Goal: Information Seeking & Learning: Learn about a topic

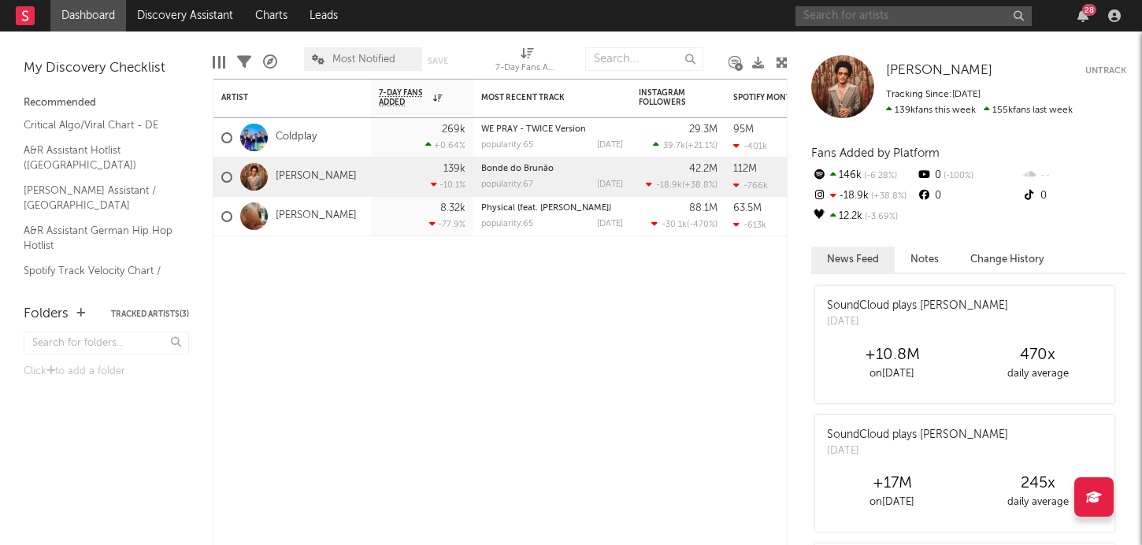
click at [854, 18] on input "text" at bounding box center [913, 16] width 236 height 20
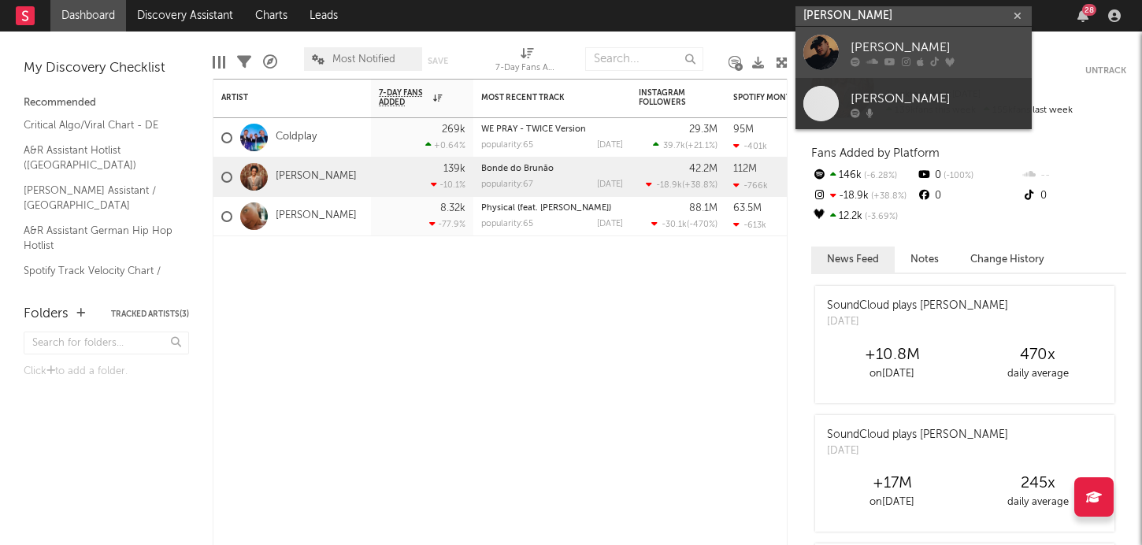
type input "[PERSON_NAME]"
click at [899, 43] on div "[PERSON_NAME]" at bounding box center [936, 47] width 173 height 19
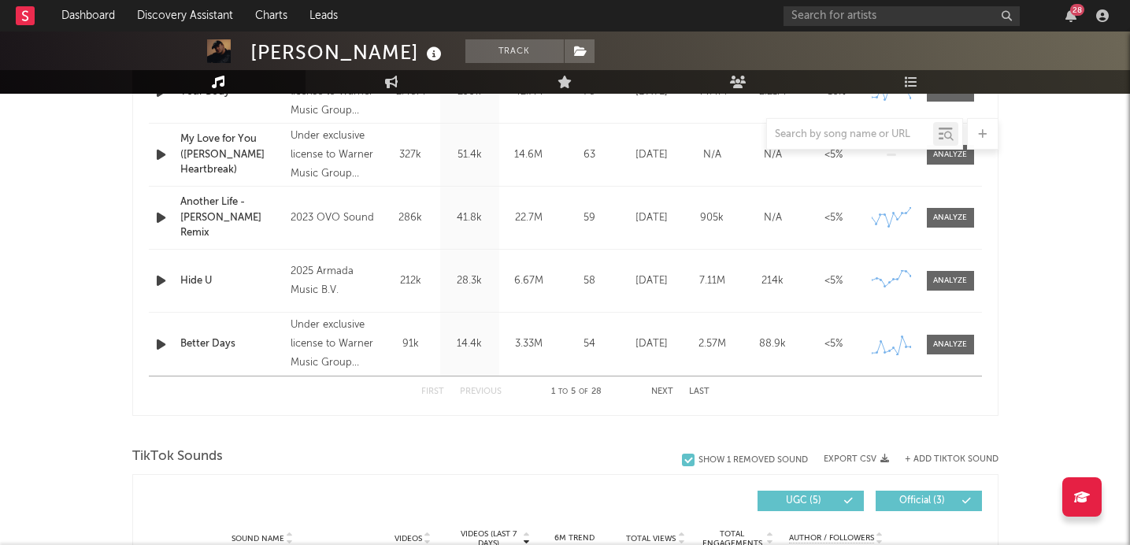
select select "6m"
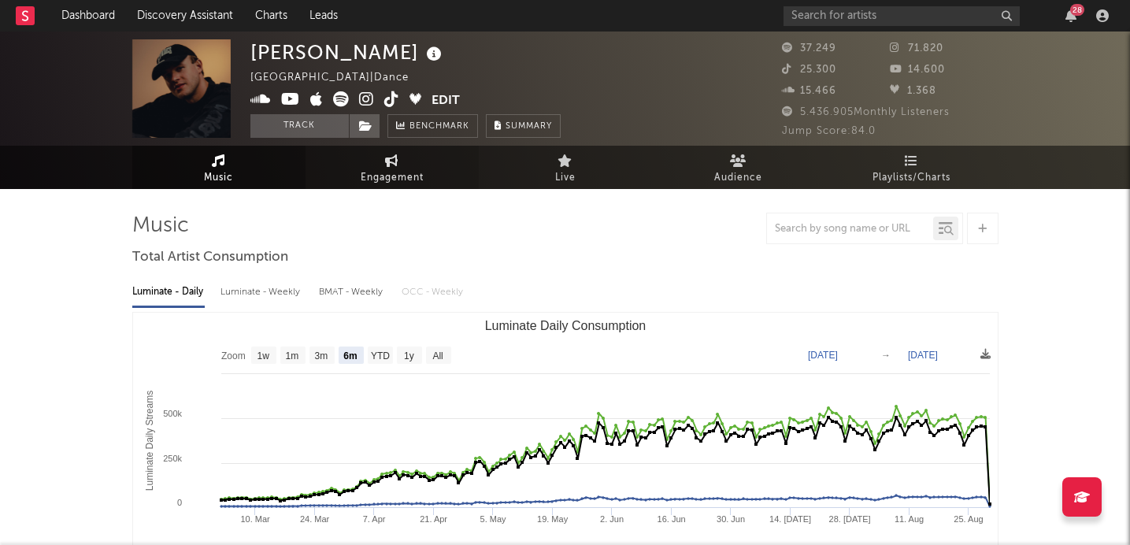
click at [380, 171] on span "Engagement" at bounding box center [392, 178] width 63 height 19
select select "1w"
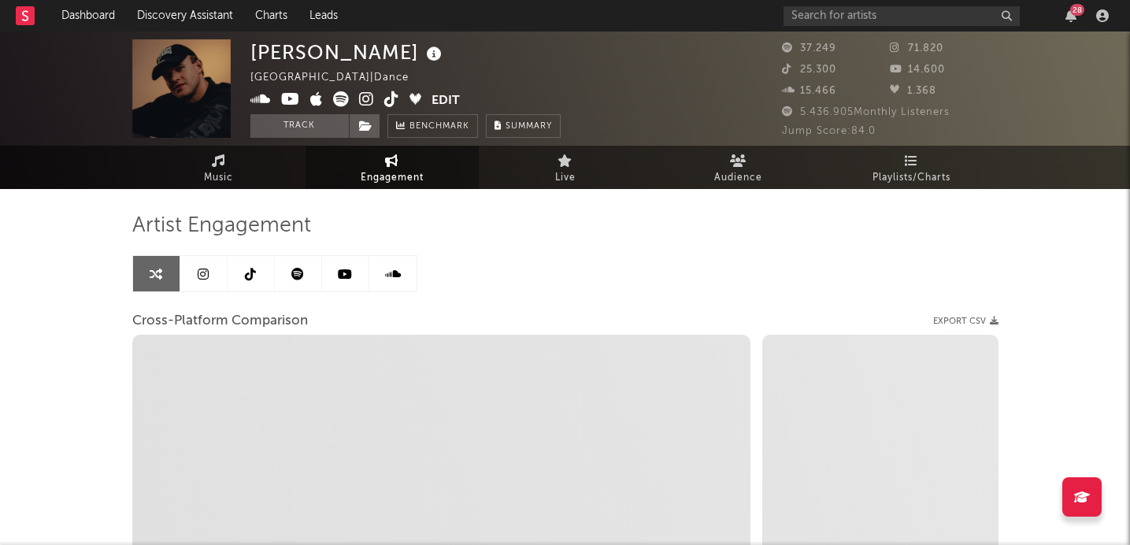
click at [245, 273] on icon at bounding box center [250, 274] width 11 height 13
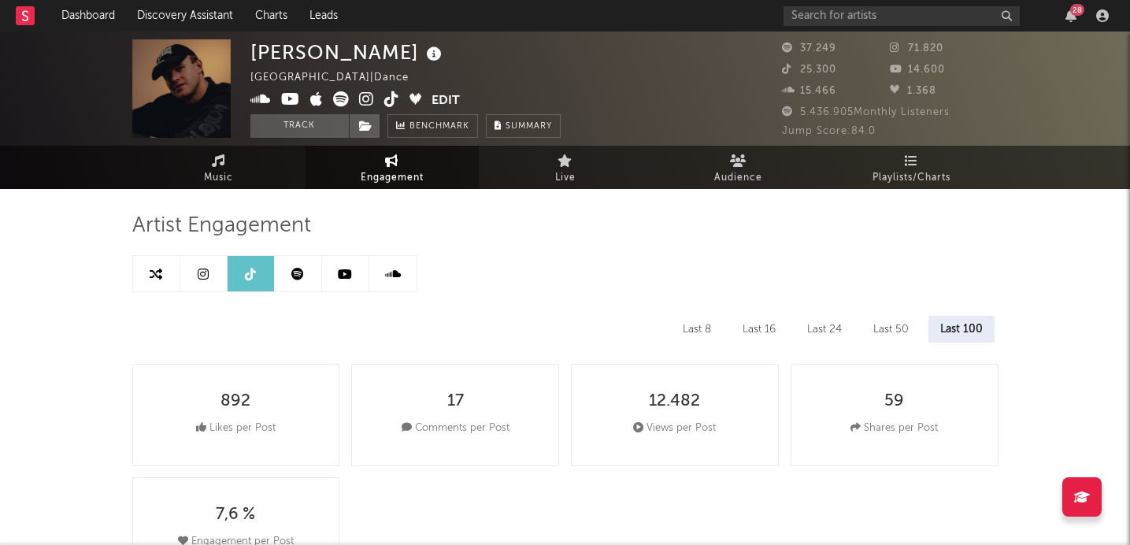
select select "6m"
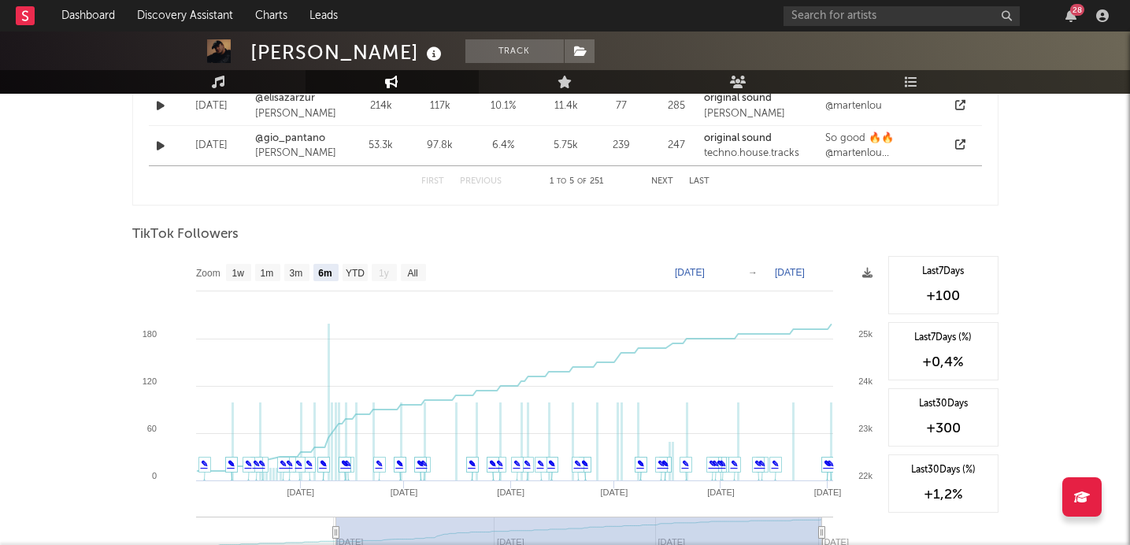
scroll to position [1409, 0]
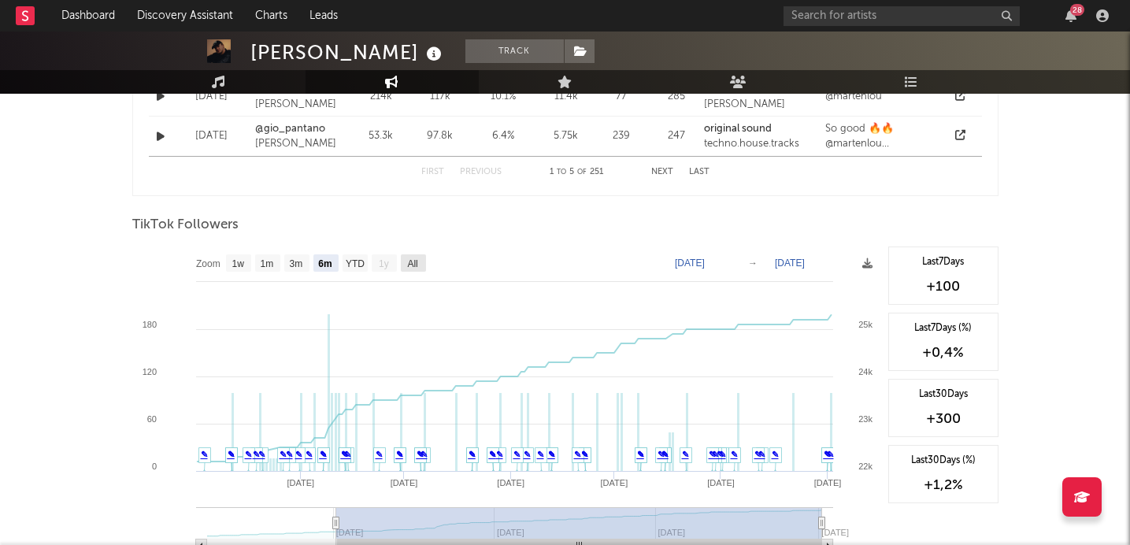
click at [410, 258] on text "All" at bounding box center [412, 263] width 10 height 11
select select "All"
type input "[DATE]"
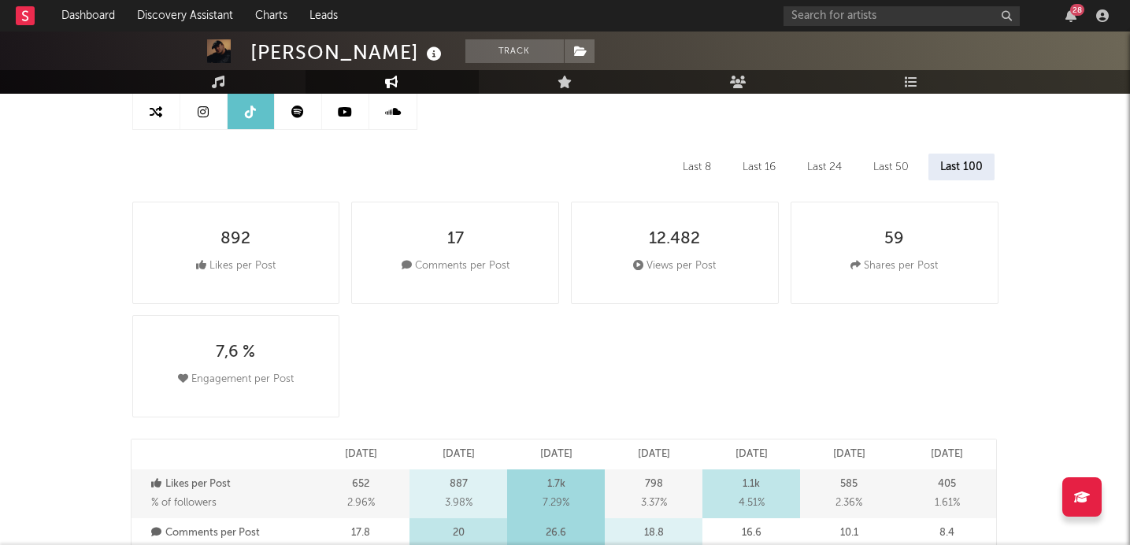
scroll to position [160, 0]
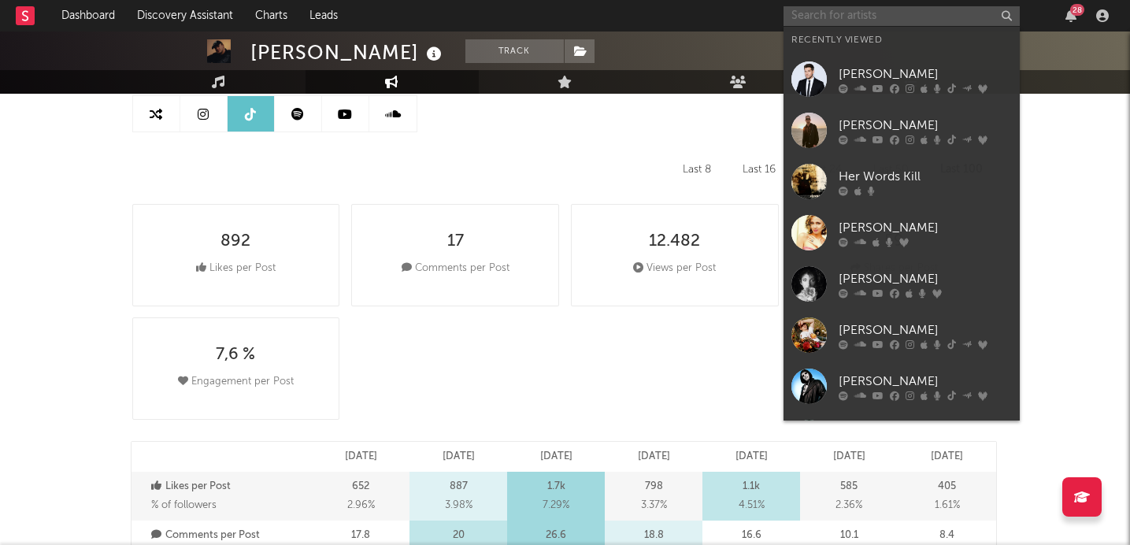
click at [817, 22] on input "text" at bounding box center [902, 16] width 236 height 20
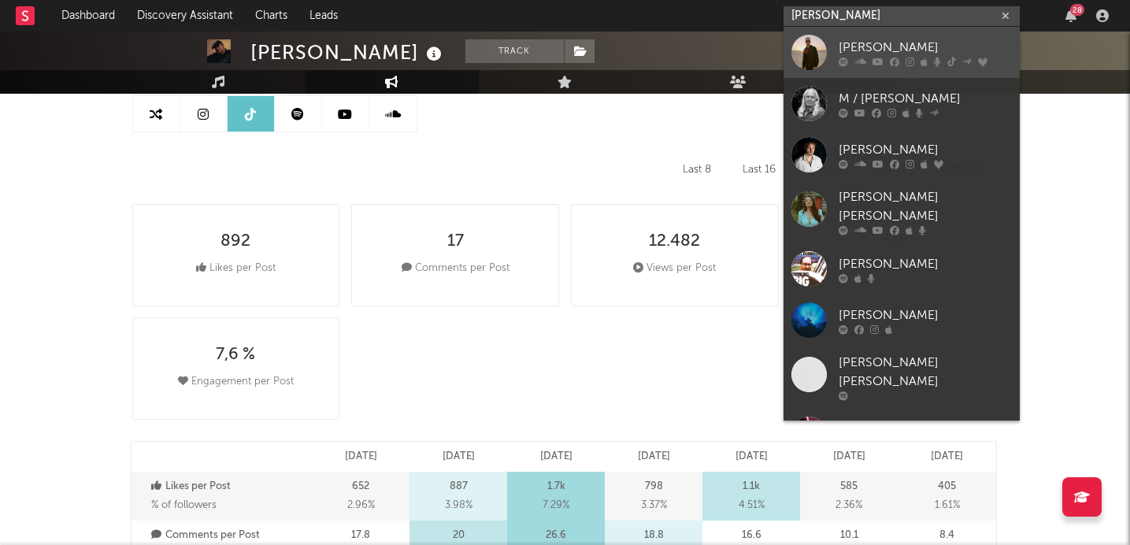
type input "[PERSON_NAME]"
click at [878, 48] on div "[PERSON_NAME]" at bounding box center [925, 47] width 173 height 19
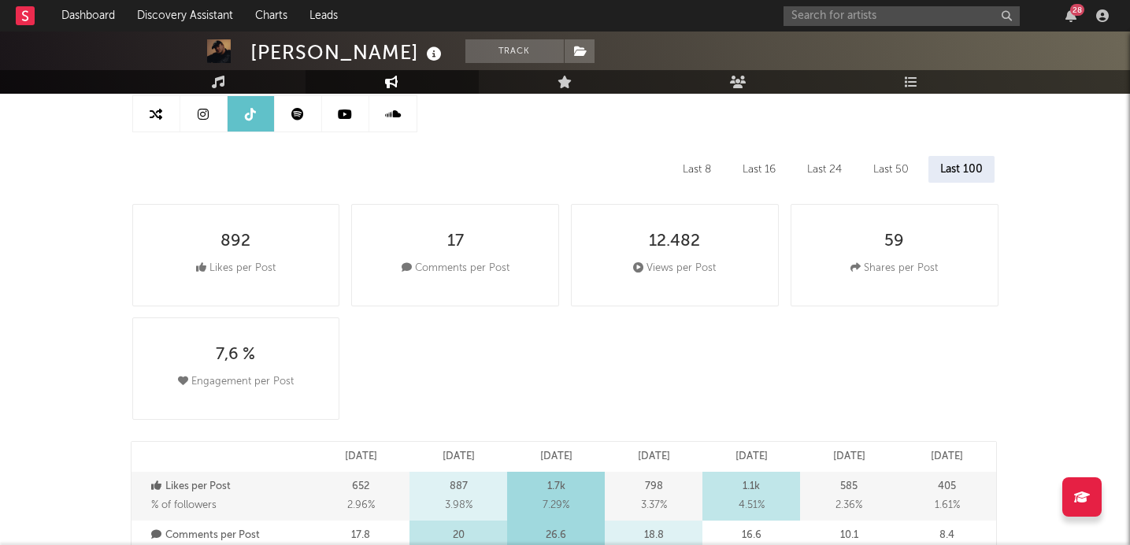
scroll to position [2, 0]
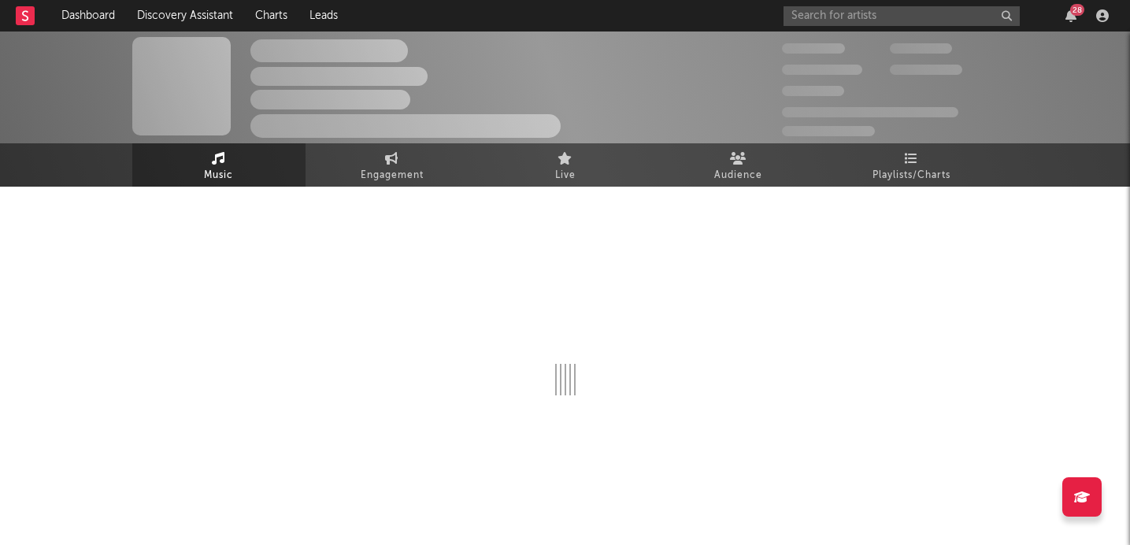
select select "6m"
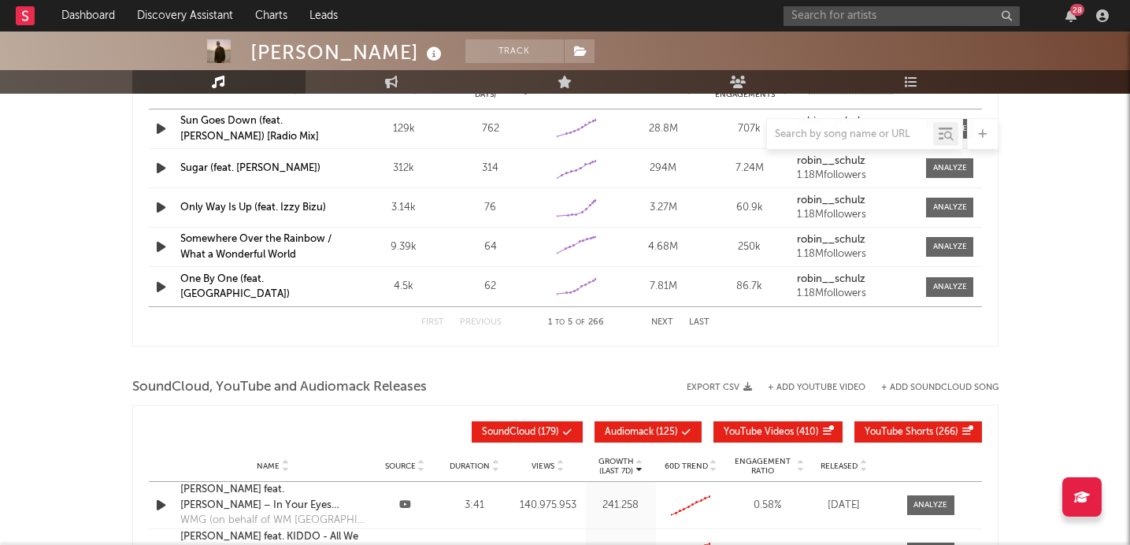
scroll to position [1566, 0]
